Goal: Information Seeking & Learning: Check status

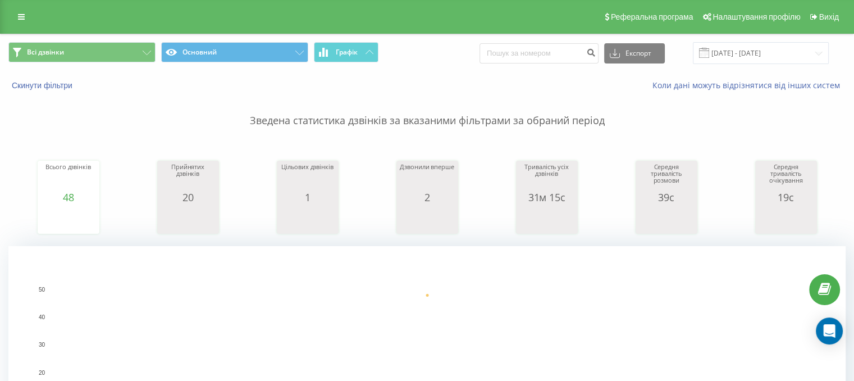
scroll to position [281, 0]
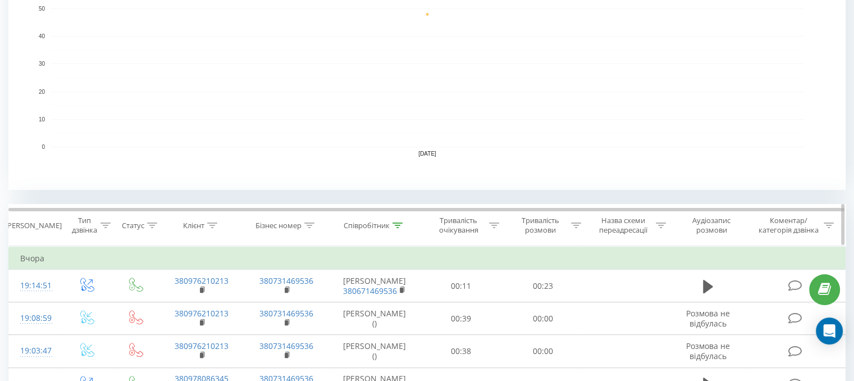
click at [399, 225] on icon at bounding box center [398, 225] width 10 height 6
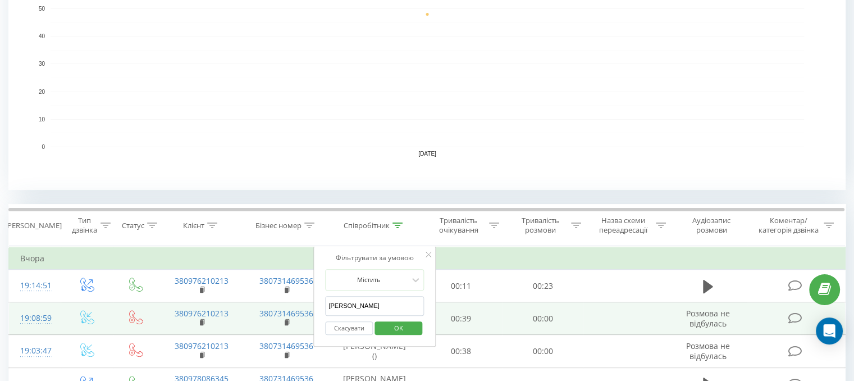
drag, startPoint x: 366, startPoint y: 305, endPoint x: 306, endPoint y: 303, distance: 60.7
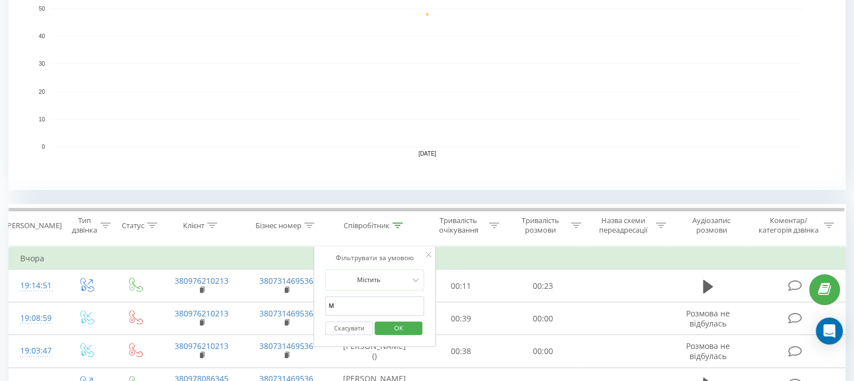
type input "Міхно"
click at [382, 331] on button "OK" at bounding box center [399, 328] width 48 height 14
